Goal: Transaction & Acquisition: Purchase product/service

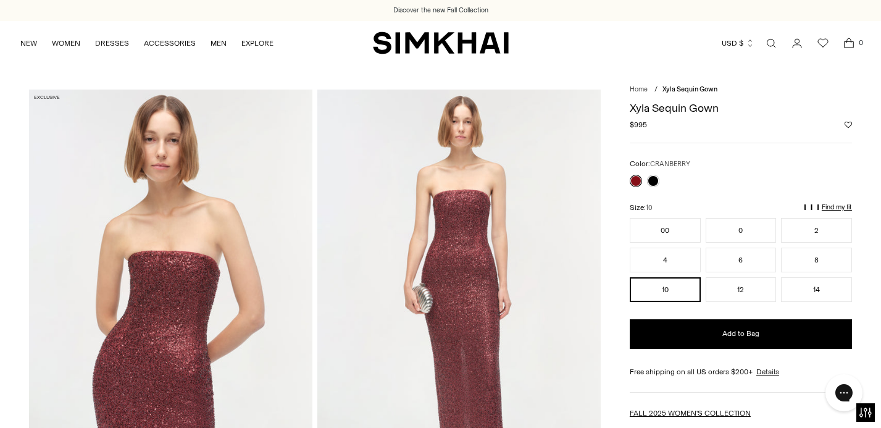
click at [772, 40] on link "Open search modal" at bounding box center [771, 43] width 25 height 25
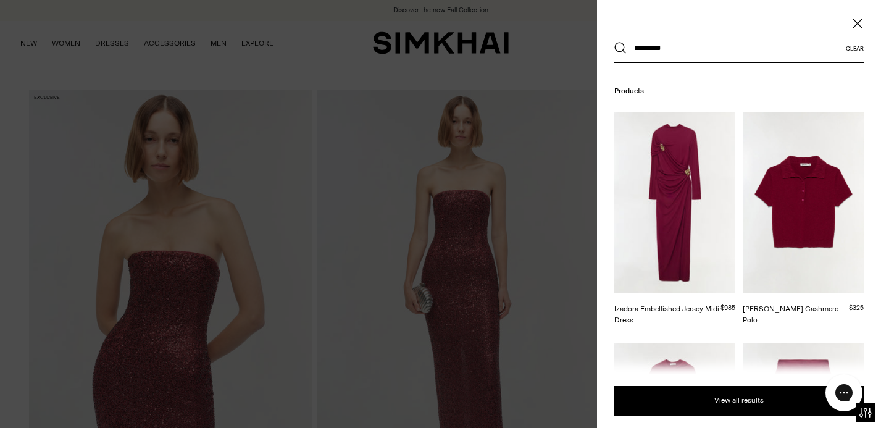
type input "*********"
click at [614, 42] on button "Search" at bounding box center [620, 48] width 12 height 12
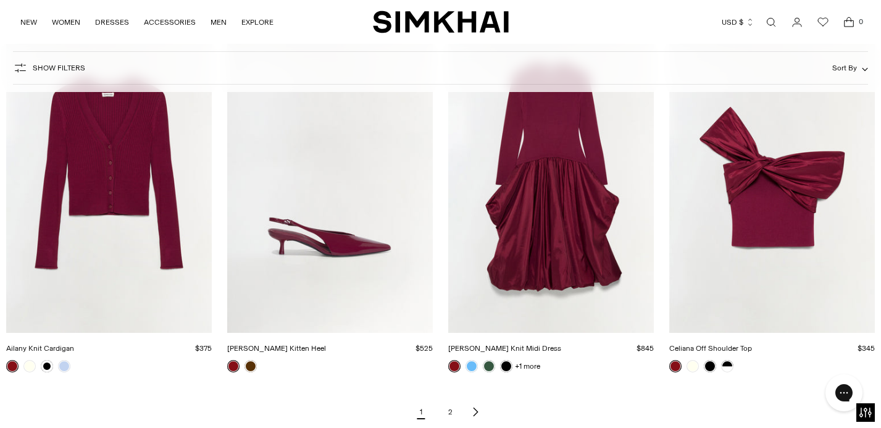
scroll to position [1375, 0]
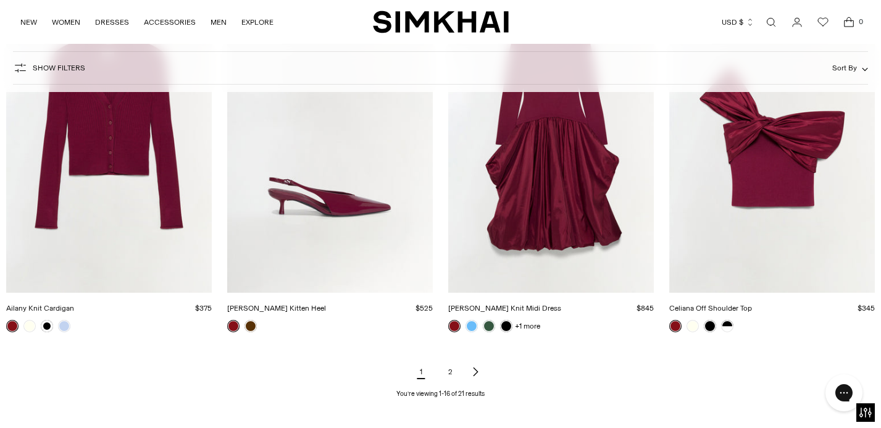
click at [0, 0] on img "Ailany Knit Cardigan" at bounding box center [0, 0] width 0 height 0
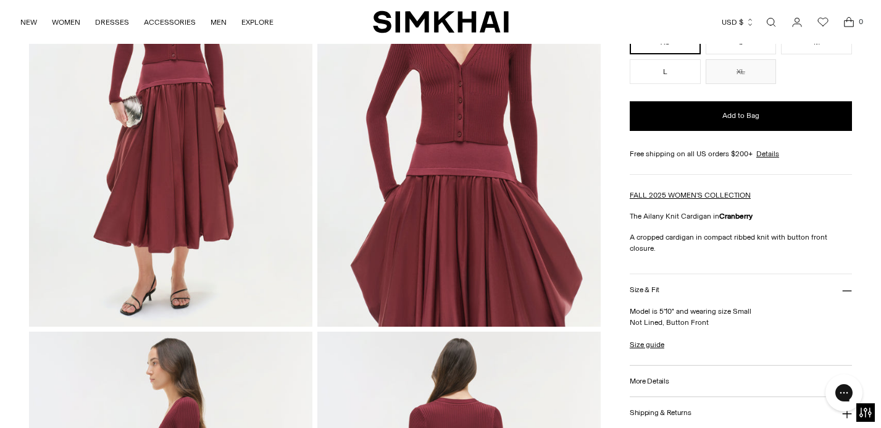
scroll to position [201, 0]
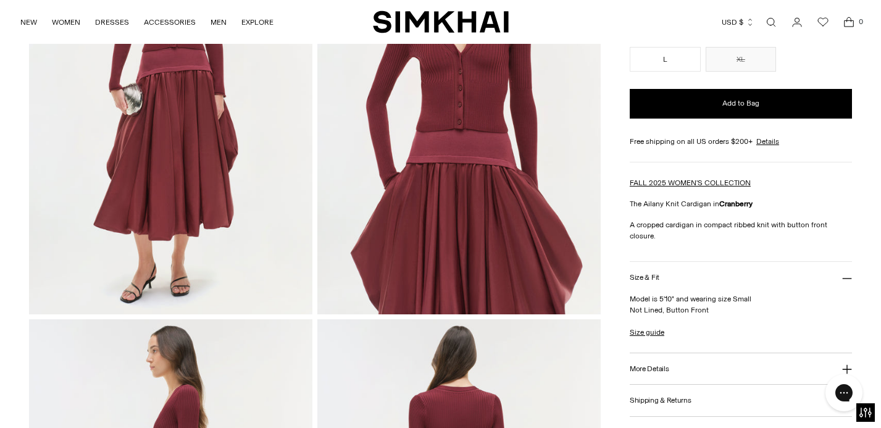
click at [654, 353] on button "More Details" at bounding box center [741, 368] width 222 height 31
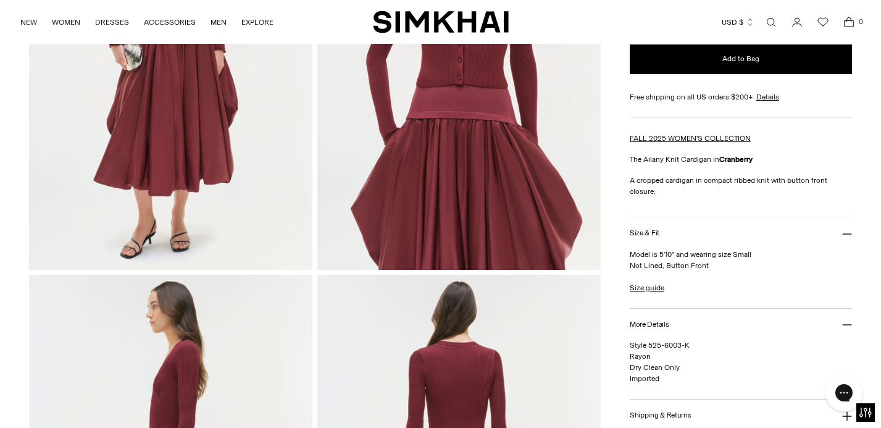
scroll to position [248, 0]
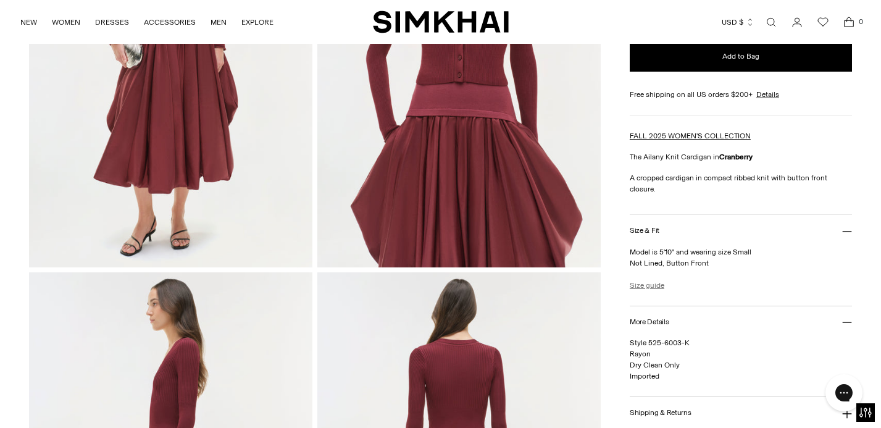
click at [644, 280] on link "Size guide" at bounding box center [647, 285] width 35 height 11
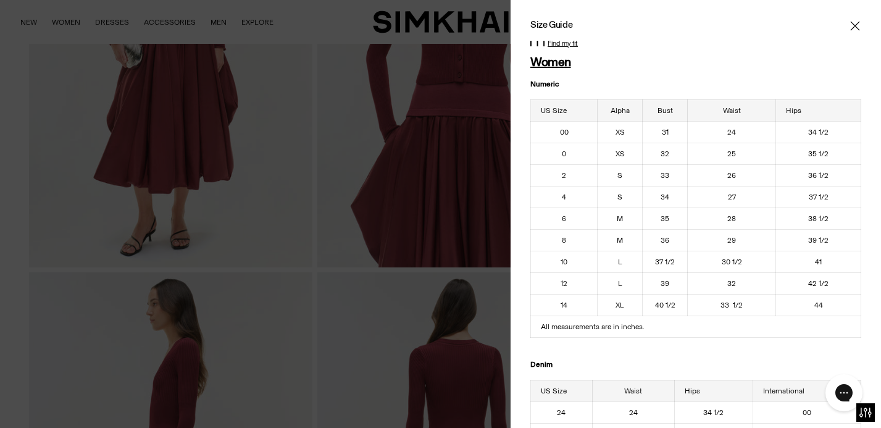
click at [854, 22] on icon "Close" at bounding box center [855, 26] width 10 height 12
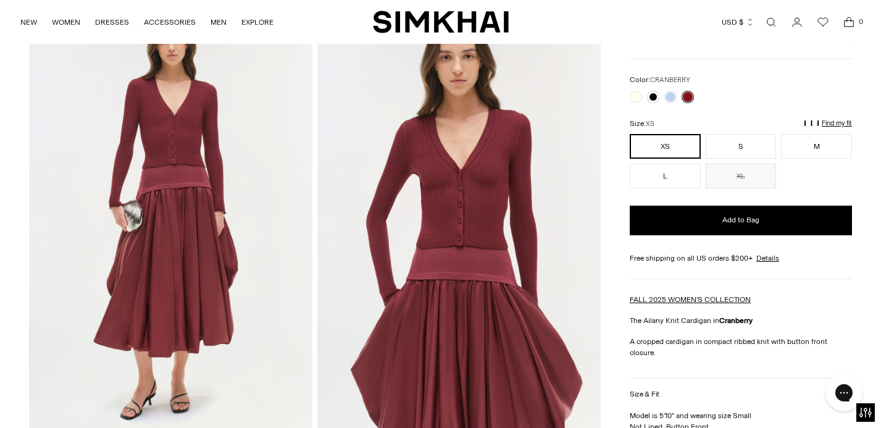
scroll to position [60, 0]
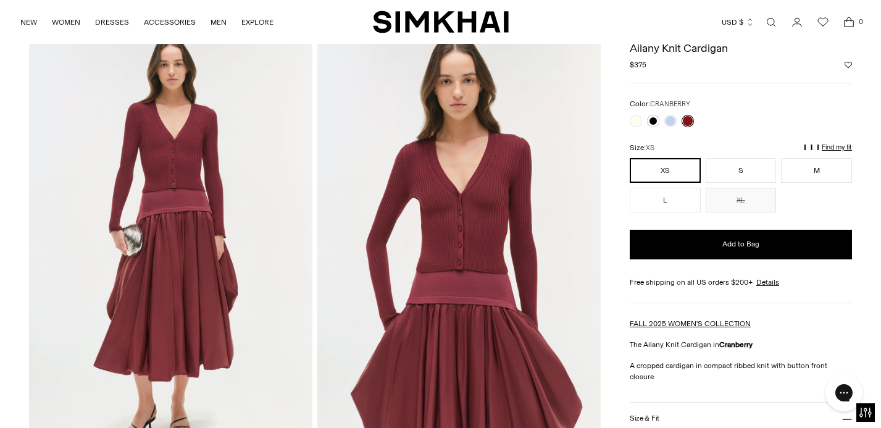
click at [194, 163] on img at bounding box center [170, 242] width 283 height 425
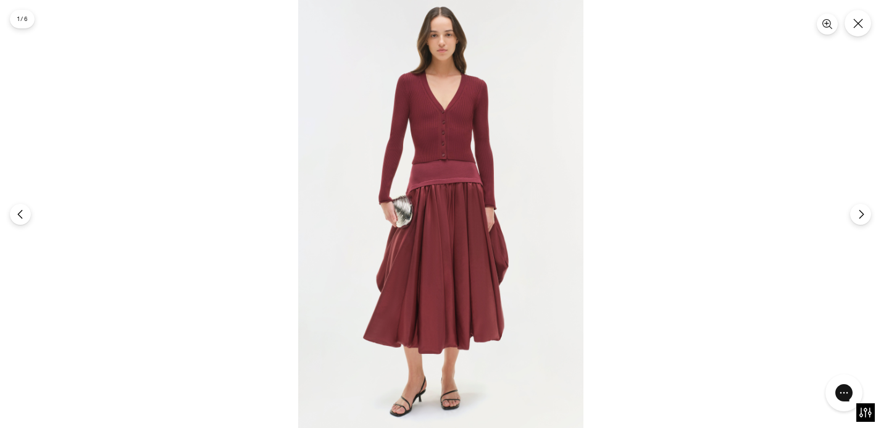
click at [449, 142] on img at bounding box center [440, 214] width 285 height 428
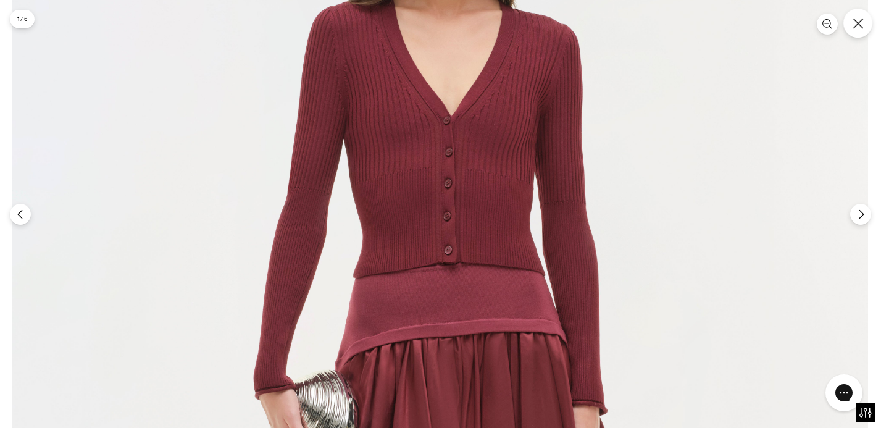
click at [859, 22] on icon "Close" at bounding box center [857, 23] width 10 height 10
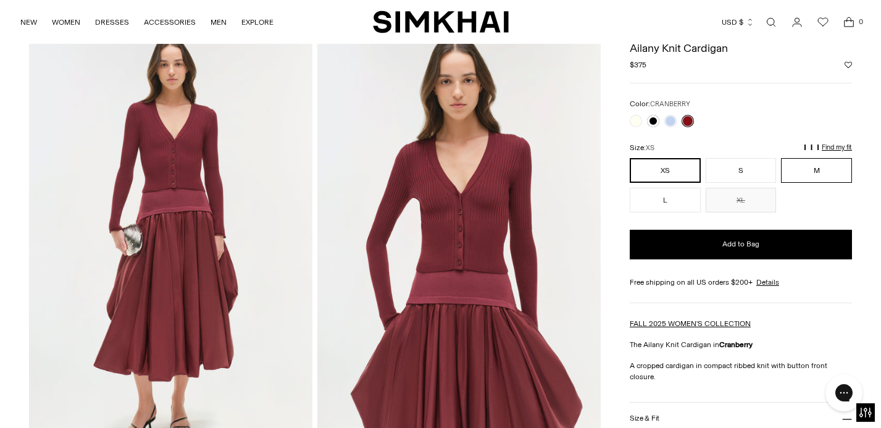
click at [824, 173] on button "M" at bounding box center [816, 170] width 71 height 25
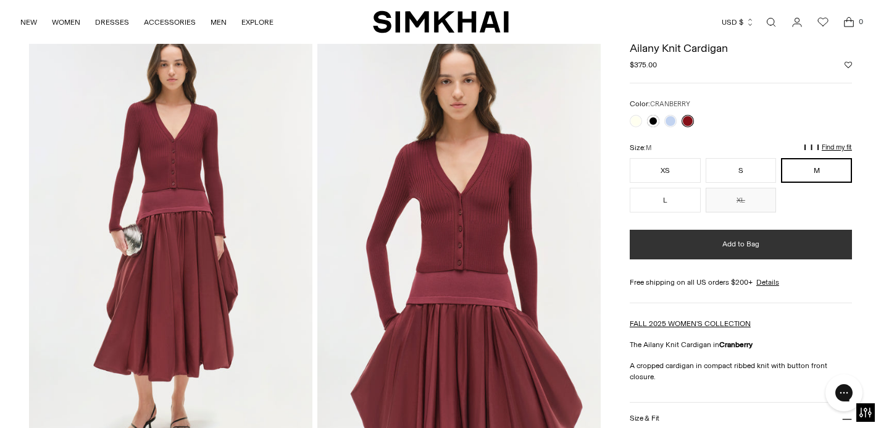
click at [791, 239] on button "Add to Bag" at bounding box center [741, 245] width 222 height 30
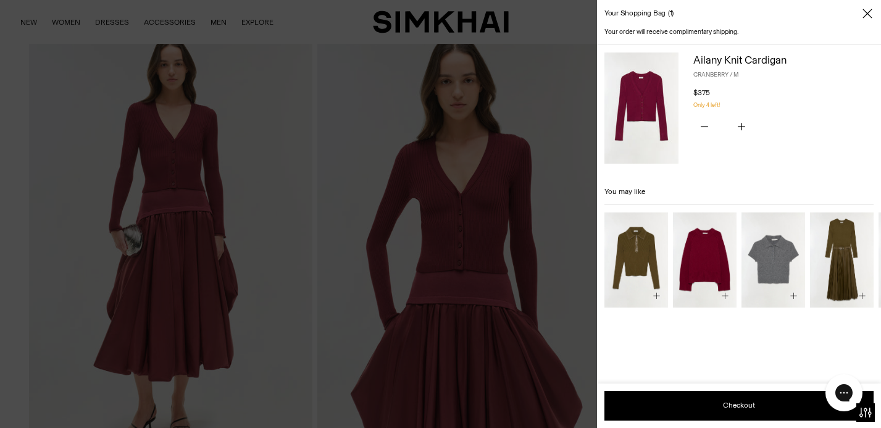
click at [867, 12] on icon "Close" at bounding box center [867, 13] width 10 height 12
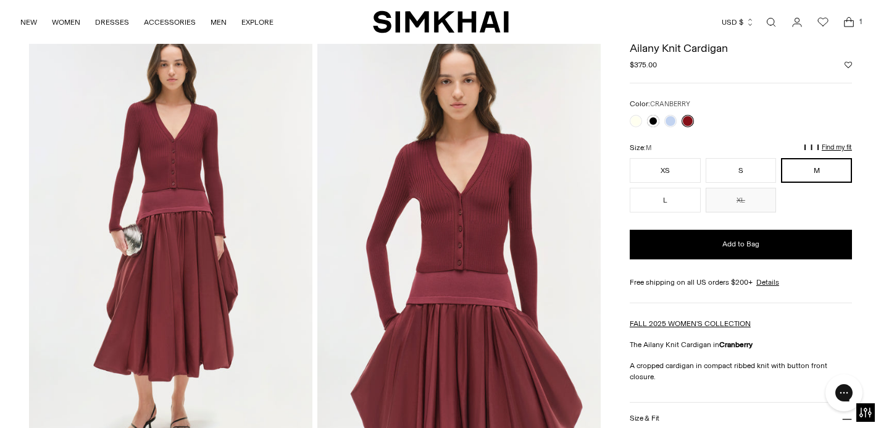
click at [726, 144] on p "Find my fit" at bounding box center [719, 153] width 14 height 22
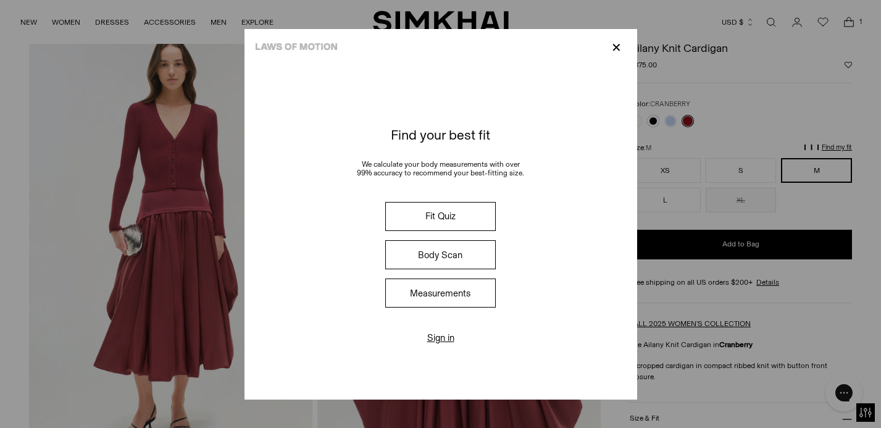
click at [468, 296] on button "Measurements" at bounding box center [440, 292] width 110 height 29
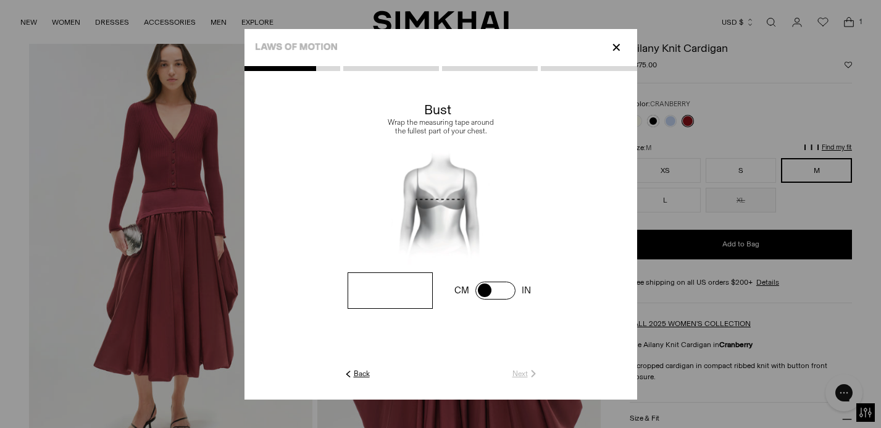
click at [394, 283] on input "number" at bounding box center [390, 290] width 85 height 36
click at [479, 288] on span at bounding box center [495, 290] width 40 height 18
click at [506, 287] on span at bounding box center [495, 290] width 40 height 18
click at [420, 286] on input "number" at bounding box center [390, 290] width 85 height 36
type input "**"
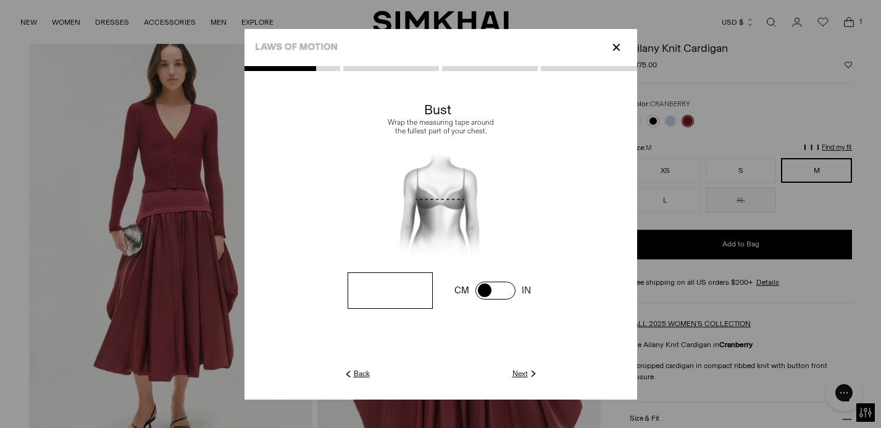
click at [523, 377] on link "Next" at bounding box center [525, 373] width 27 height 11
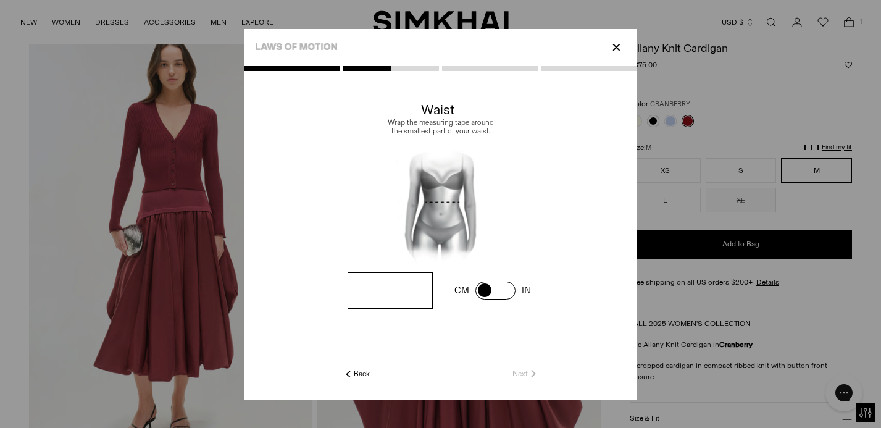
click at [0, 0] on input "number" at bounding box center [0, 0] width 0 height 0
type input "**"
click at [521, 371] on link "Next" at bounding box center [525, 373] width 27 height 11
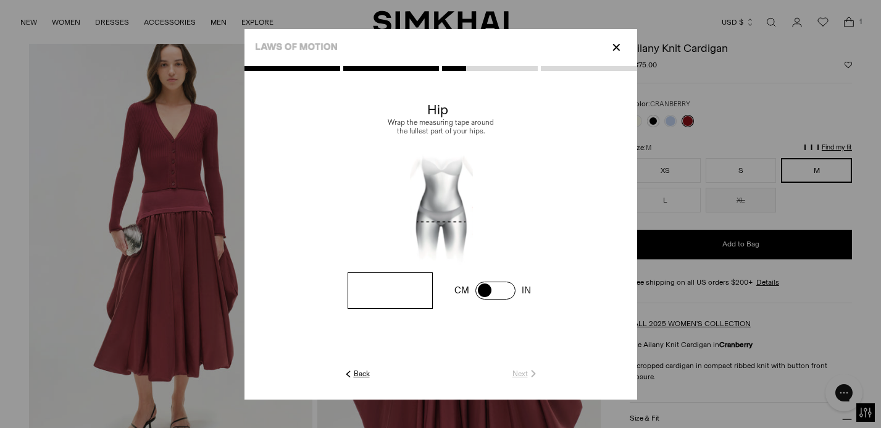
click at [521, 371] on c-text-icon-button at bounding box center [454, 373] width 169 height 11
click at [617, 43] on p "✕" at bounding box center [616, 47] width 17 height 21
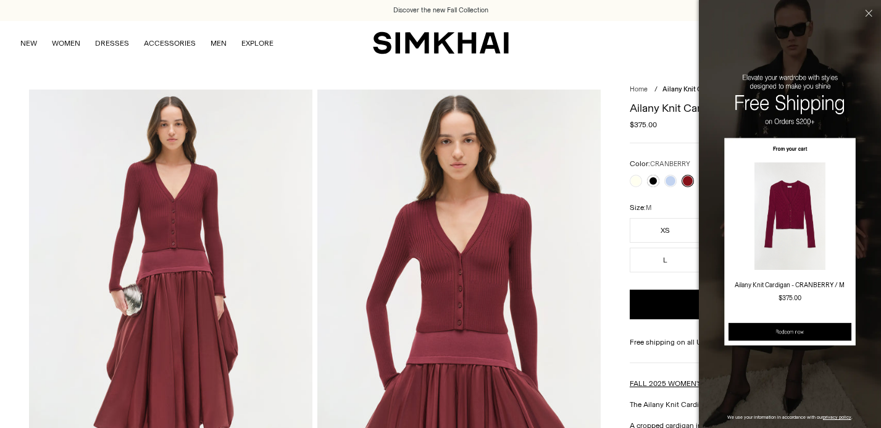
click at [781, 329] on button "Redeem Now" at bounding box center [790, 331] width 124 height 17
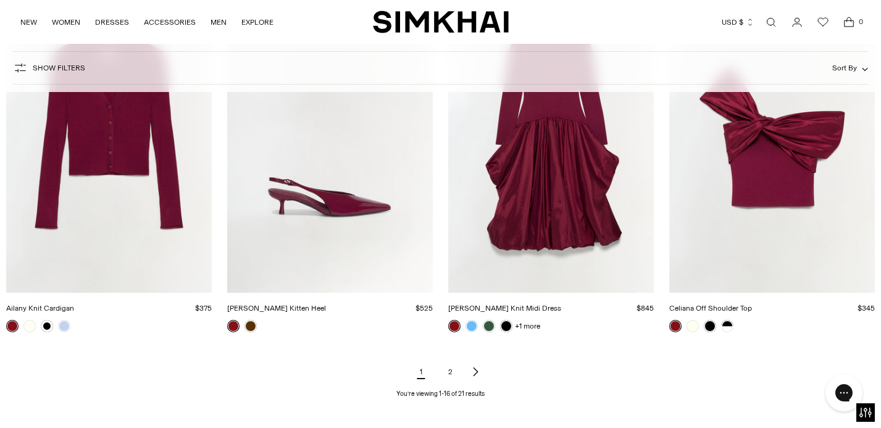
click at [452, 368] on link "2" at bounding box center [450, 371] width 25 height 25
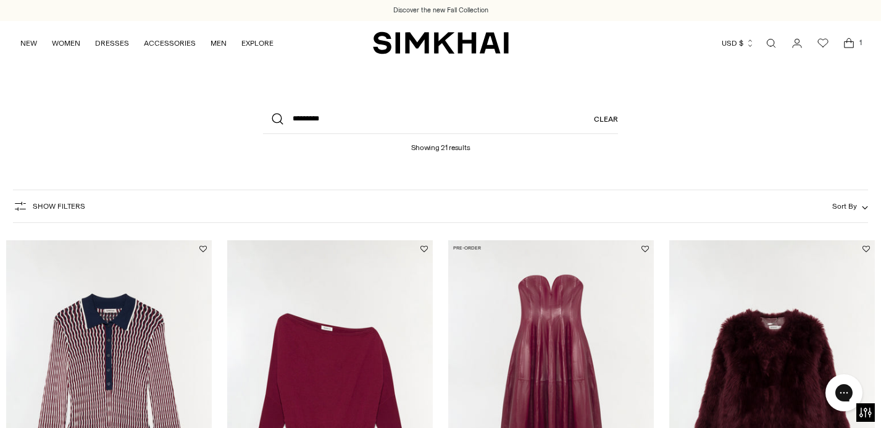
click at [850, 40] on icon "Open cart modal" at bounding box center [848, 43] width 17 height 12
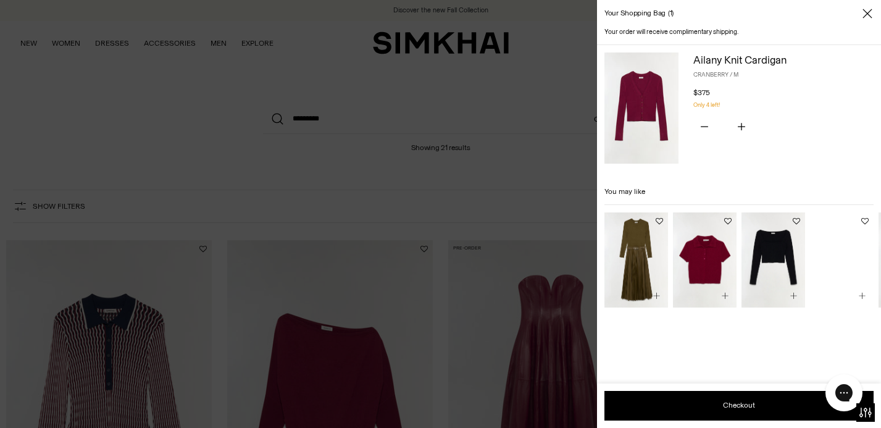
click at [0, 0] on img "Twila Cashmere Polo" at bounding box center [0, 0] width 0 height 0
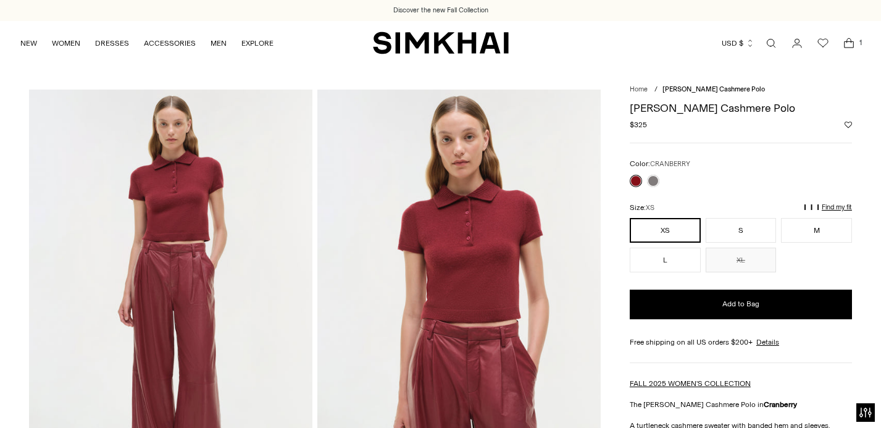
click at [477, 220] on img at bounding box center [458, 301] width 283 height 425
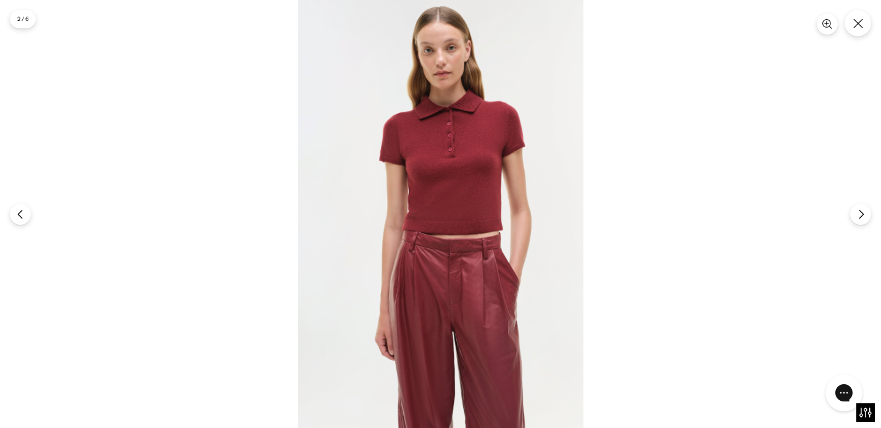
click at [471, 189] on img at bounding box center [440, 214] width 285 height 428
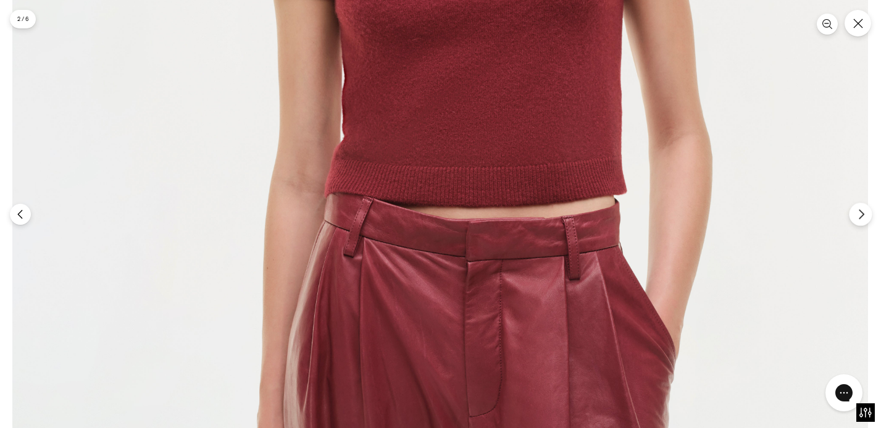
click at [859, 216] on icon "Next" at bounding box center [860, 214] width 11 height 11
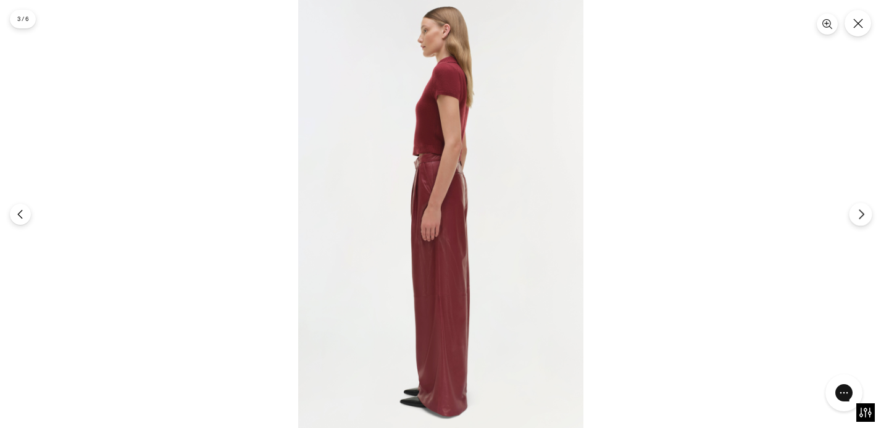
click at [859, 216] on icon "Next" at bounding box center [860, 214] width 11 height 11
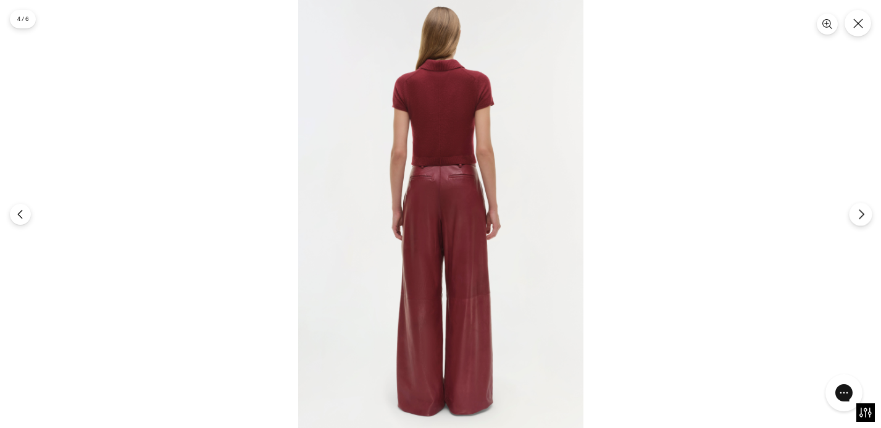
click at [859, 216] on icon "Next" at bounding box center [860, 214] width 11 height 11
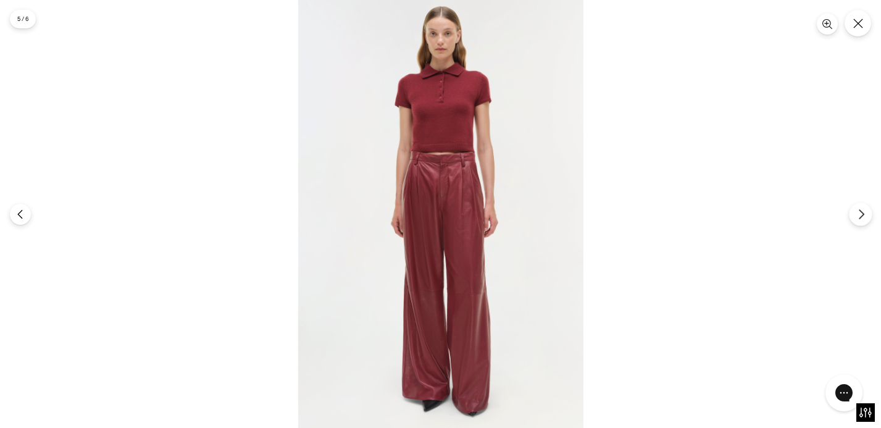
click at [859, 216] on icon "Next" at bounding box center [860, 214] width 11 height 11
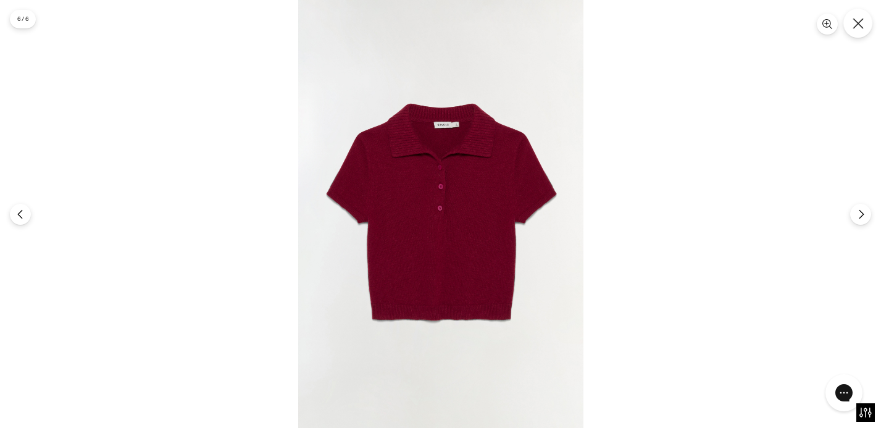
click at [855, 23] on icon "Close" at bounding box center [857, 23] width 11 height 11
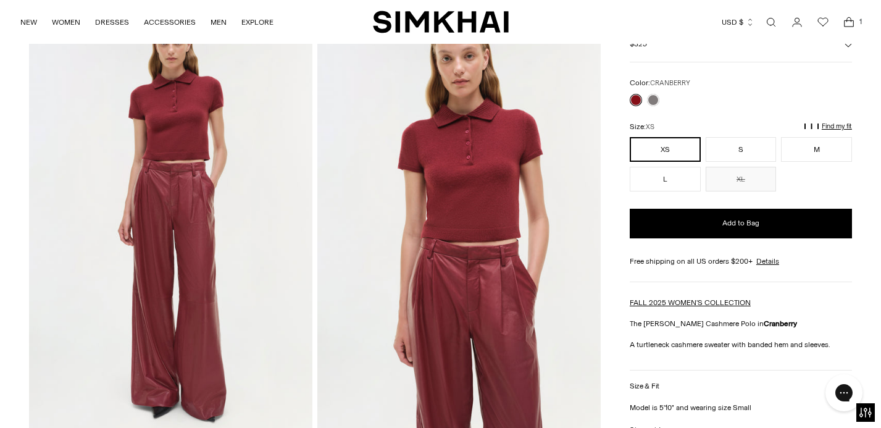
scroll to position [82, 0]
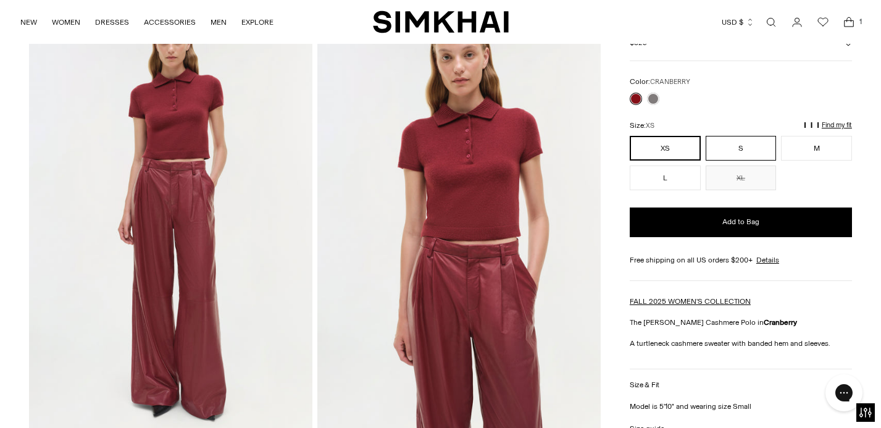
click at [747, 149] on button "S" at bounding box center [740, 148] width 71 height 25
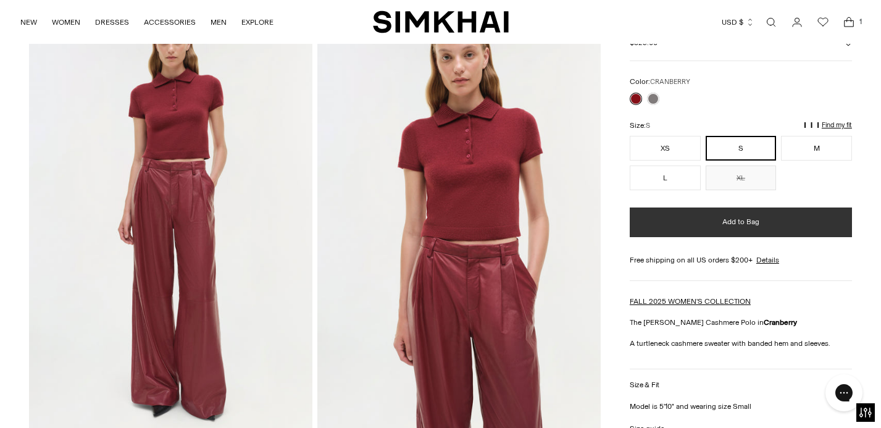
click at [751, 223] on span "Add to Bag" at bounding box center [740, 222] width 37 height 10
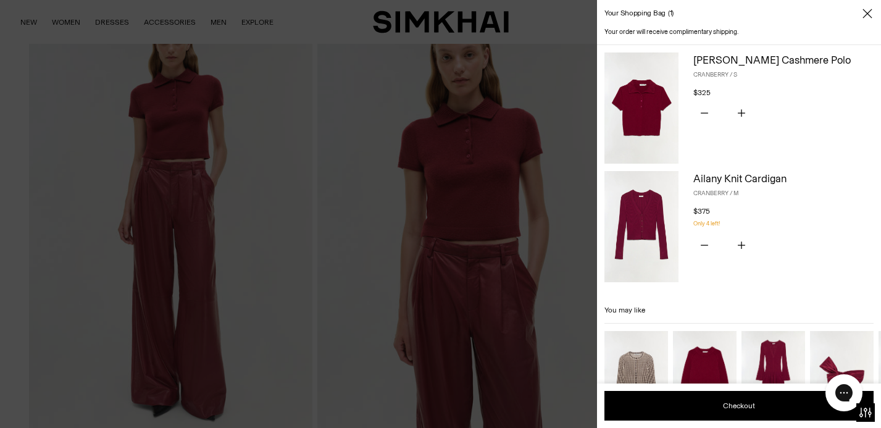
click at [866, 12] on icon "Close" at bounding box center [866, 13] width 9 height 9
